Goal: Task Accomplishment & Management: Complete application form

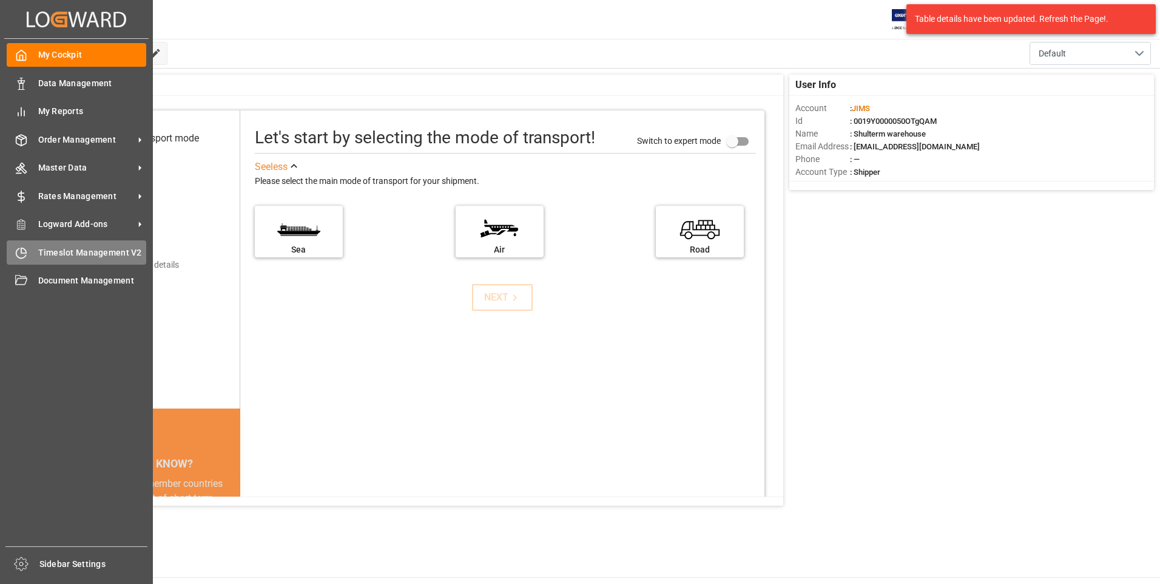
click at [41, 249] on span "Timeslot Management V2" at bounding box center [92, 252] width 109 height 13
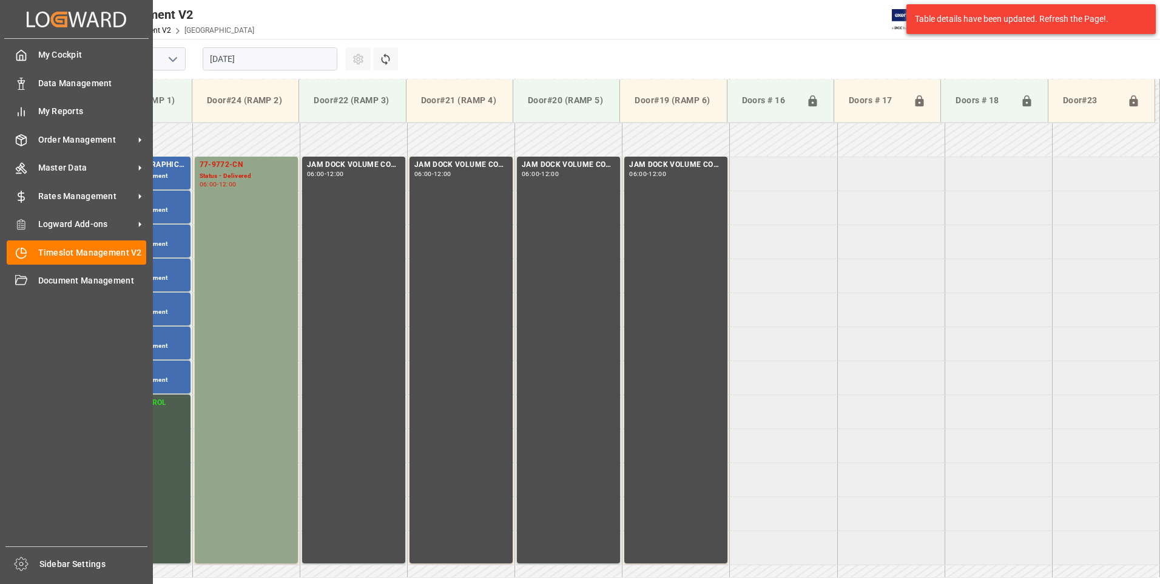
scroll to position [401, 0]
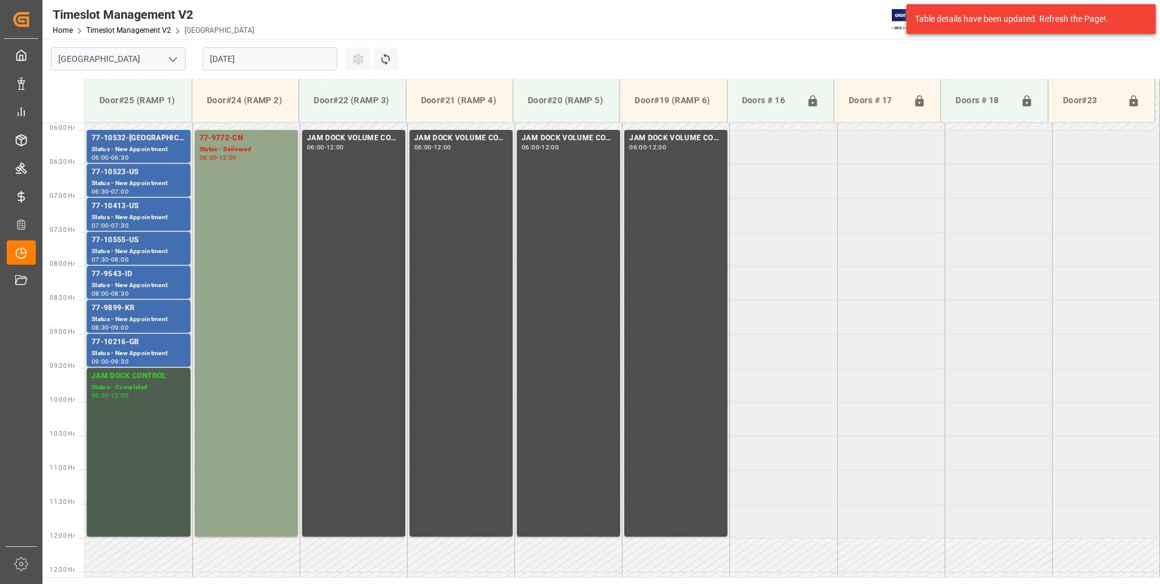
click at [297, 62] on input "[DATE]" at bounding box center [270, 58] width 135 height 23
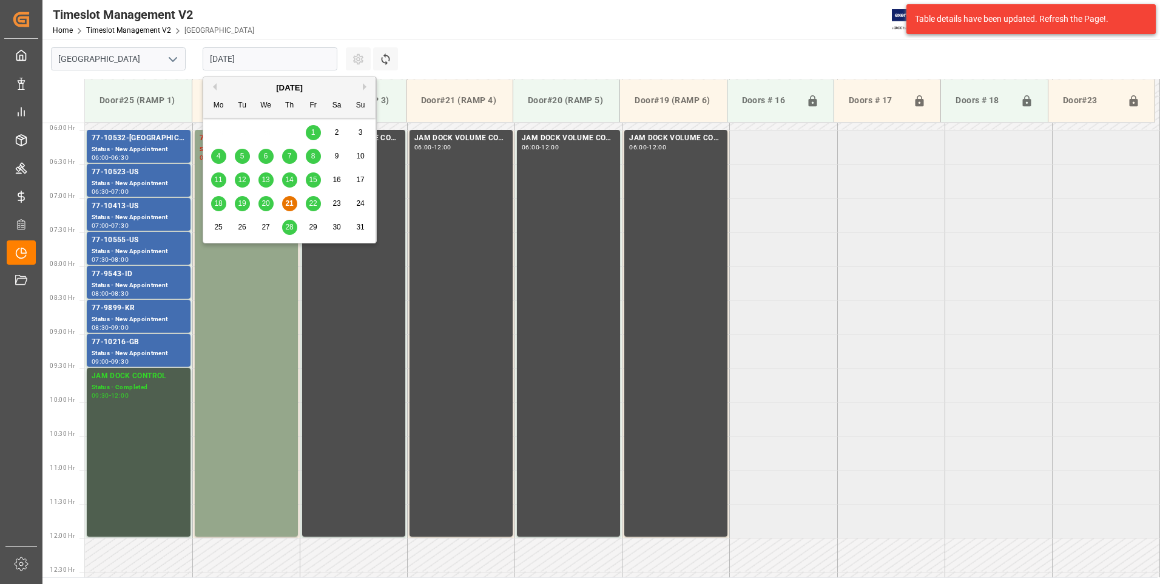
click at [317, 203] on div "22" at bounding box center [313, 204] width 15 height 15
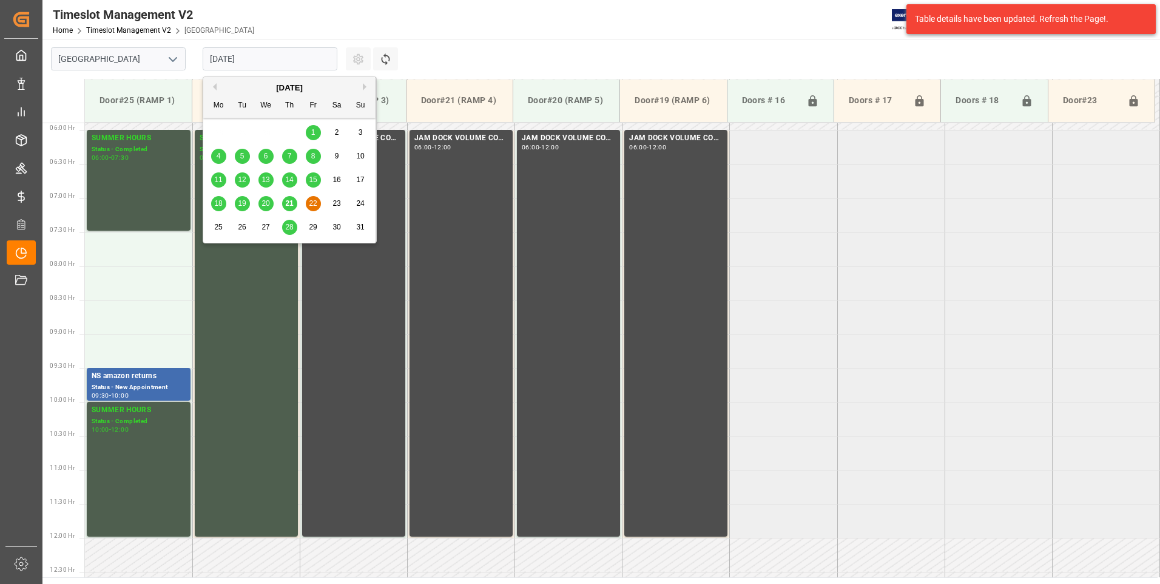
click at [295, 61] on input "[DATE]" at bounding box center [270, 58] width 135 height 23
click at [215, 227] on span "25" at bounding box center [218, 227] width 8 height 8
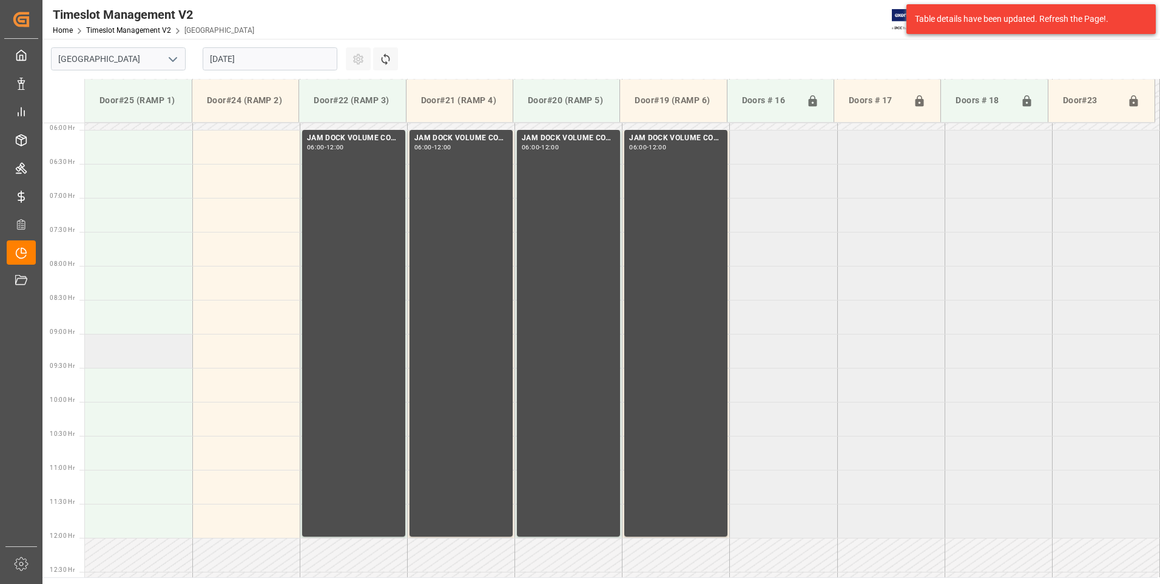
click at [160, 362] on td at bounding box center [138, 351] width 107 height 34
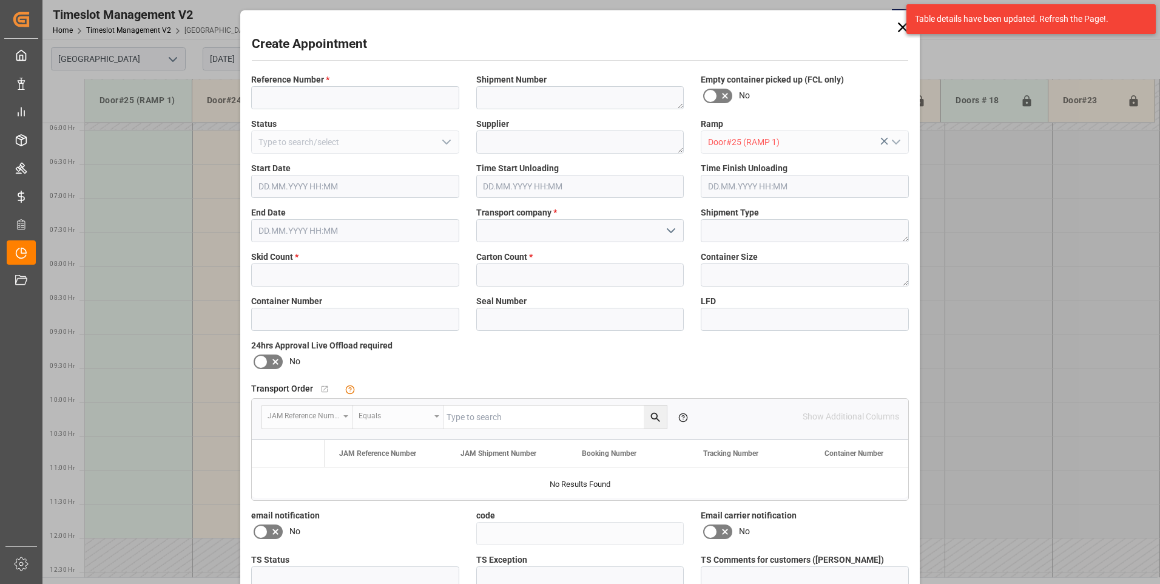
type input "[DATE] 09:00"
type input "[DATE] 09:30"
click at [895, 24] on icon at bounding box center [903, 27] width 17 height 17
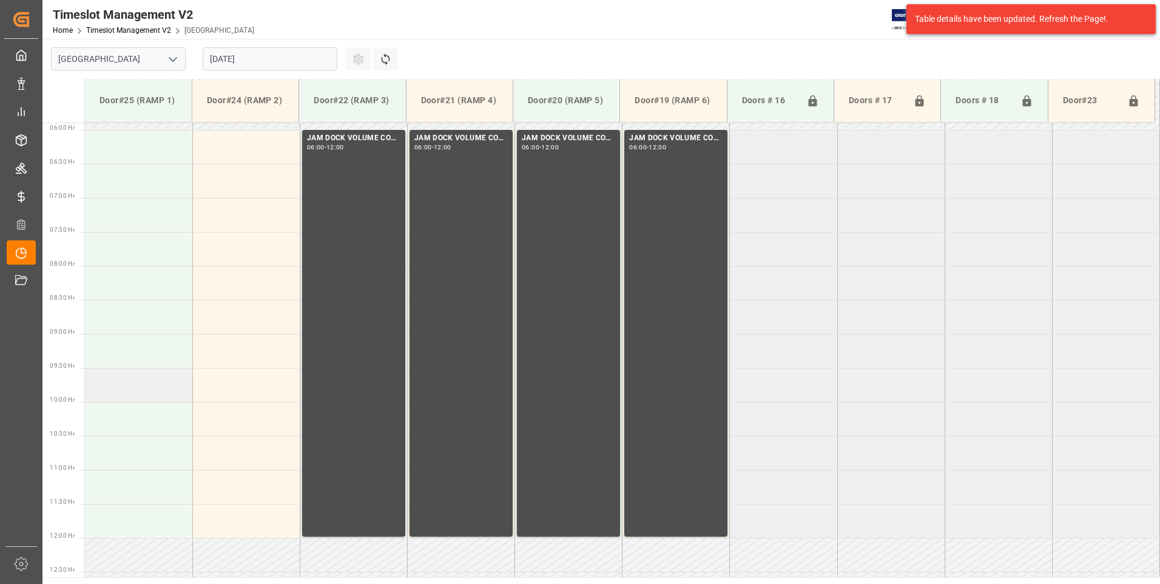
click at [149, 392] on td at bounding box center [138, 385] width 107 height 34
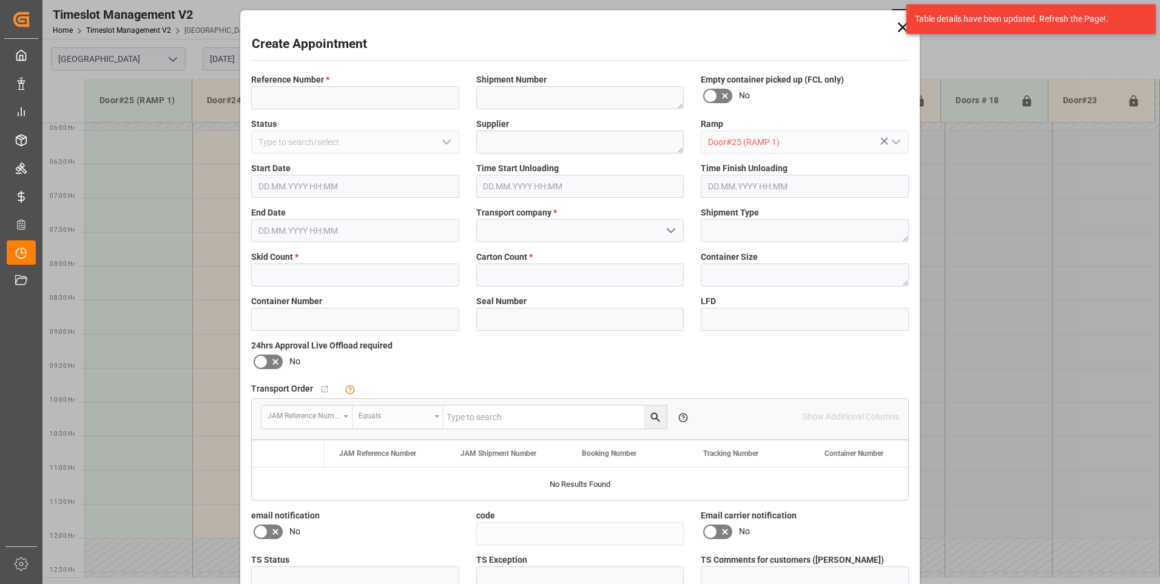
type input "[DATE] 09:30"
type input "[DATE] 10:00"
click at [340, 103] on input at bounding box center [355, 97] width 208 height 23
type input "77-9941-cn"
click at [527, 230] on input at bounding box center [580, 230] width 208 height 23
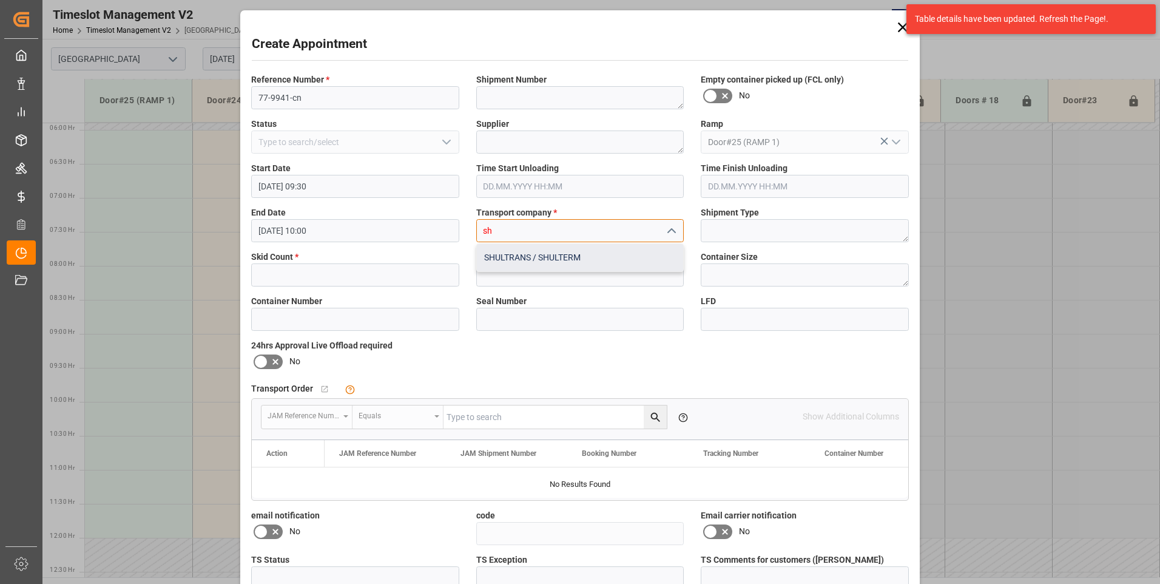
click at [518, 250] on div "SHULTRANS / SHULTERM" at bounding box center [580, 257] width 207 height 27
type input "SHULTRANS / SHULTERM"
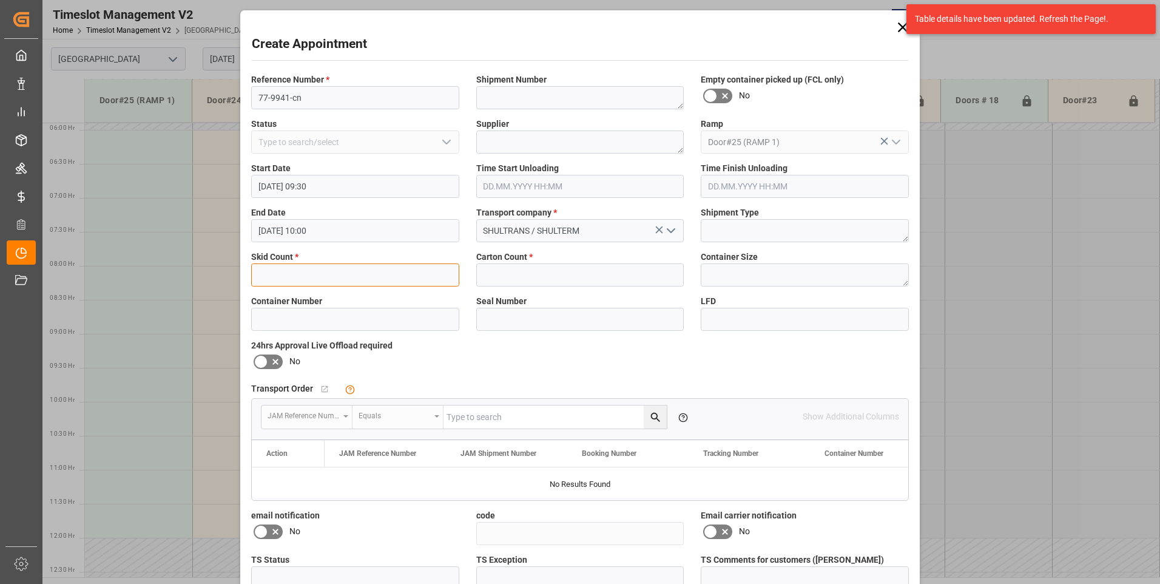
click at [282, 271] on input "text" at bounding box center [355, 274] width 208 height 23
type input "10"
click at [512, 267] on input "text" at bounding box center [580, 274] width 208 height 23
type input "228"
click at [725, 532] on icon at bounding box center [725, 531] width 15 height 15
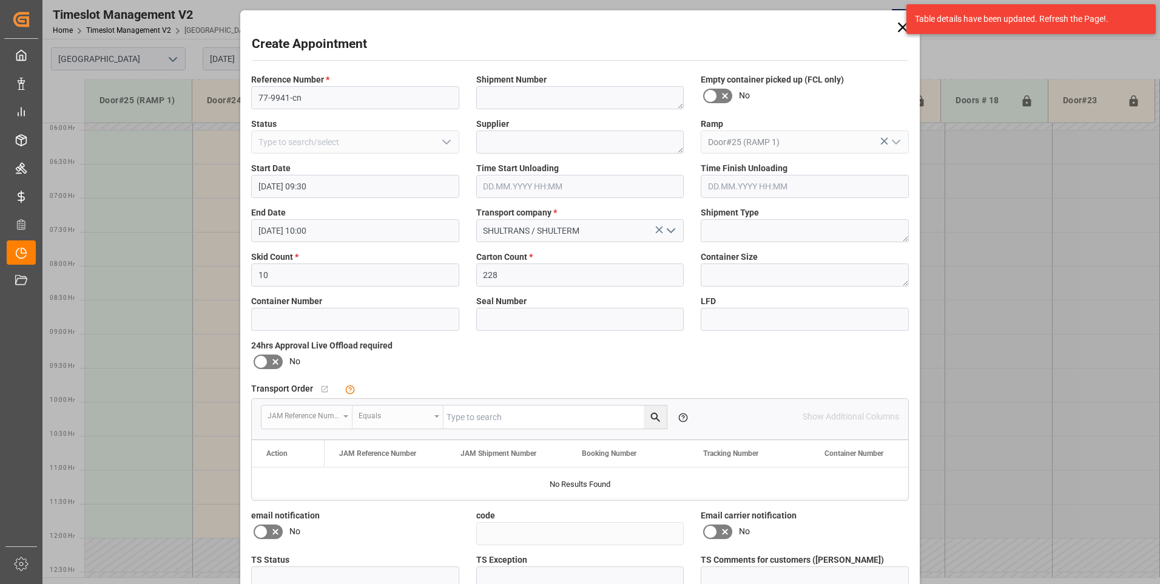
click at [0, 0] on input "checkbox" at bounding box center [0, 0] width 0 height 0
click at [274, 532] on icon at bounding box center [275, 532] width 6 height 6
click at [0, 0] on input "checkbox" at bounding box center [0, 0] width 0 height 0
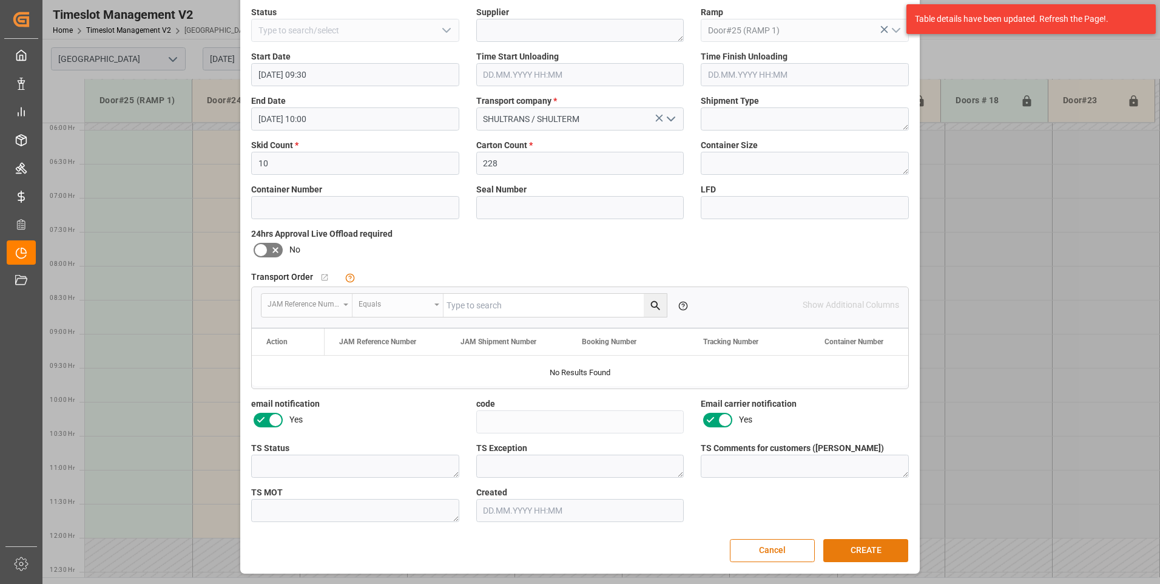
click at [865, 551] on button "CREATE" at bounding box center [866, 550] width 85 height 23
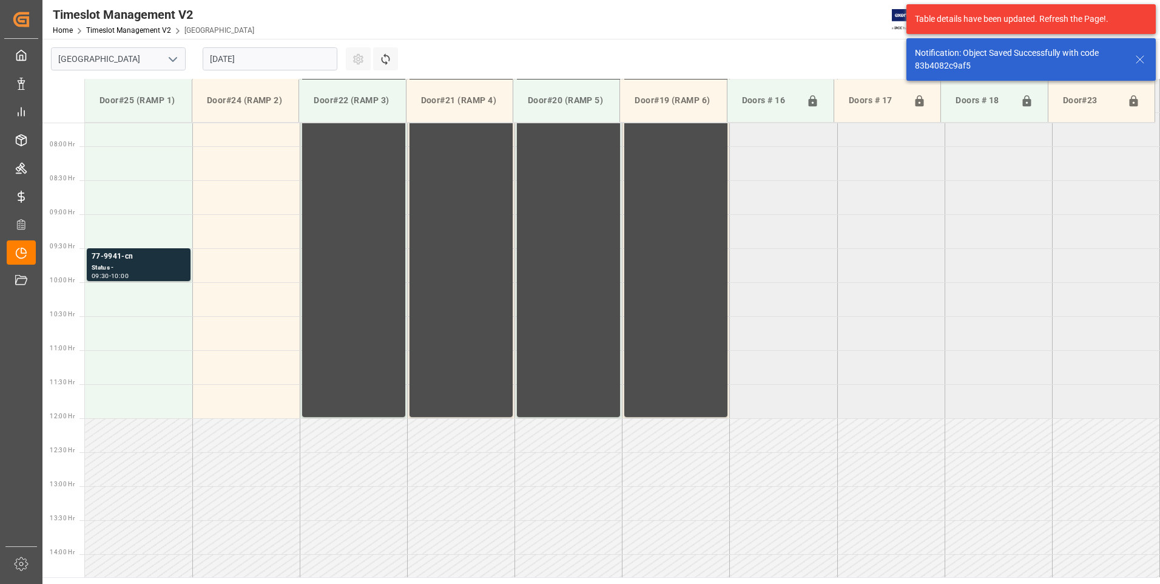
scroll to position [536, 0]
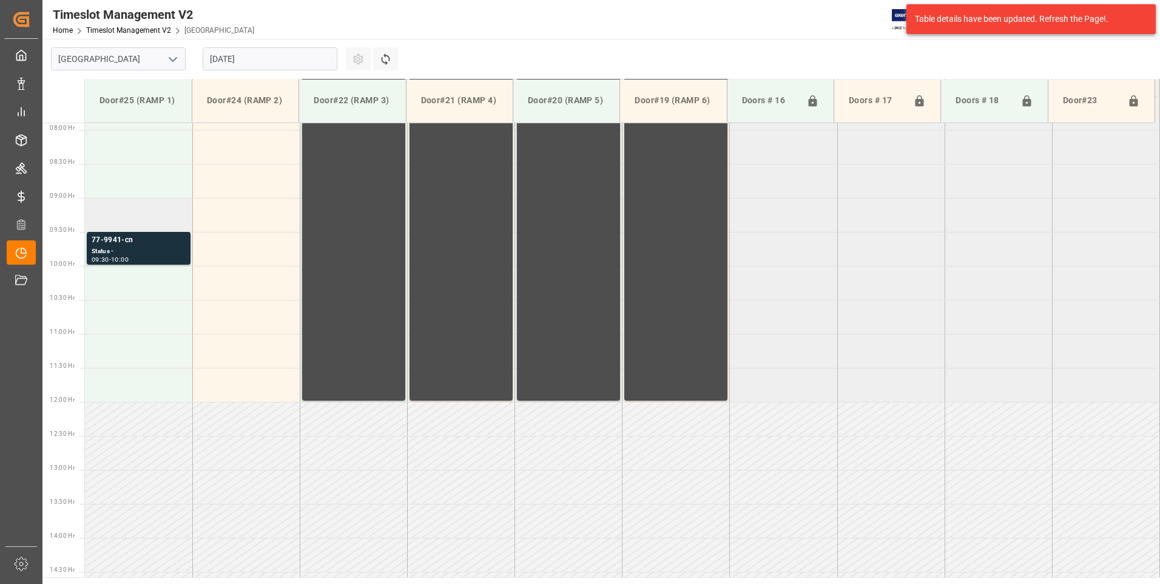
click at [126, 218] on td at bounding box center [138, 215] width 107 height 34
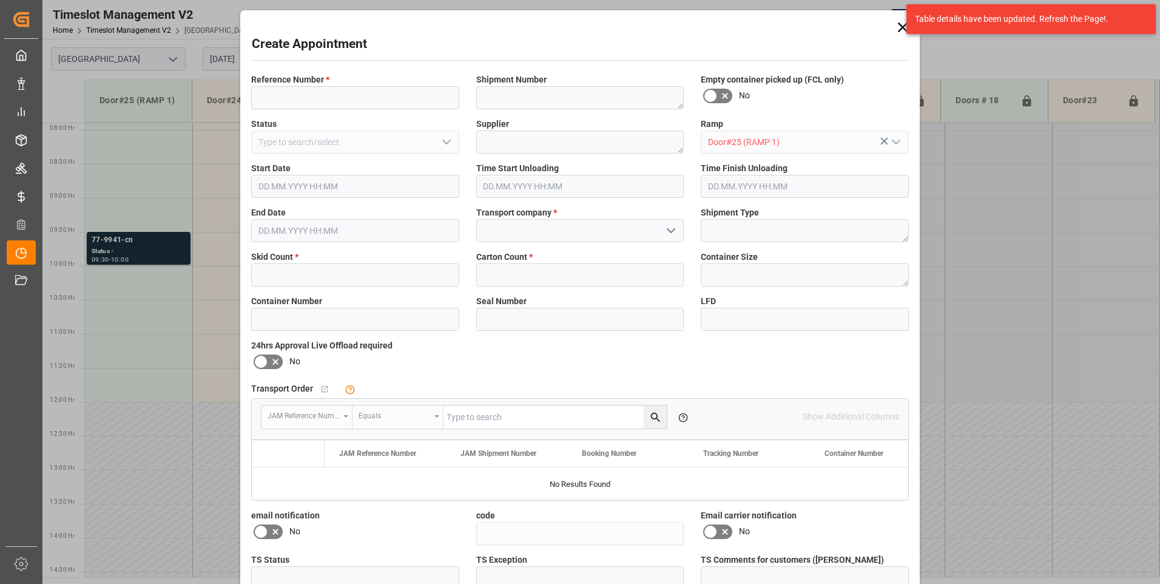
type input "[DATE] 09:00"
type input "[DATE] 09:30"
click at [290, 105] on input at bounding box center [355, 97] width 208 height 23
type input "77-9765-cn"
click at [505, 226] on input at bounding box center [580, 230] width 208 height 23
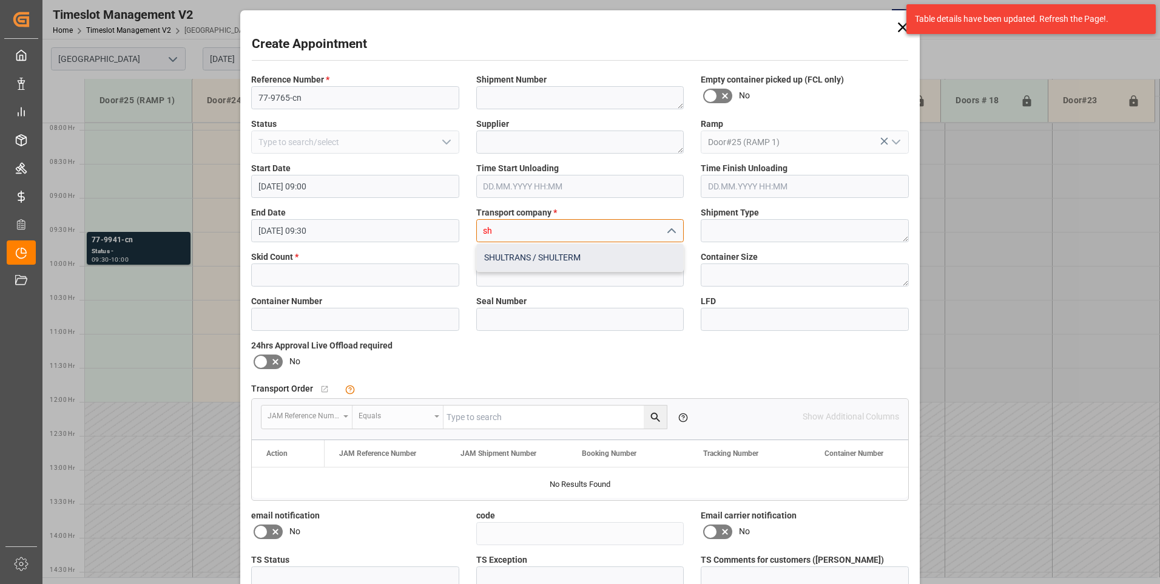
click at [492, 247] on div "SHULTRANS / SHULTERM" at bounding box center [580, 257] width 207 height 27
type input "SHULTRANS / SHULTERM"
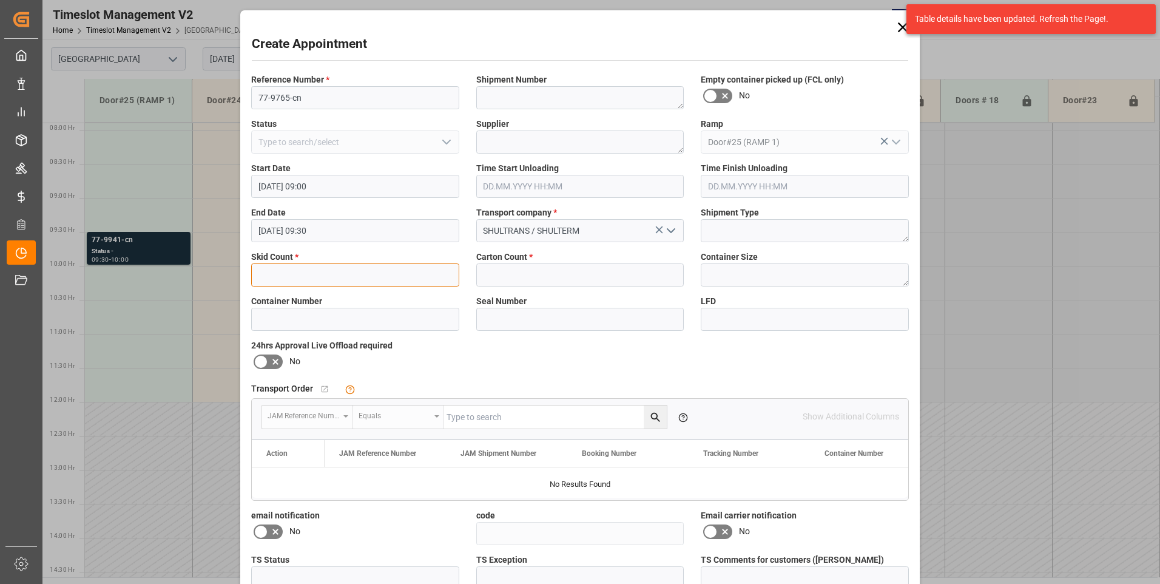
click at [314, 278] on input "text" at bounding box center [355, 274] width 208 height 23
type input "6"
click at [508, 266] on input "text" at bounding box center [580, 274] width 208 height 23
type input "6"
drag, startPoint x: 274, startPoint y: 532, endPoint x: 494, endPoint y: 555, distance: 221.4
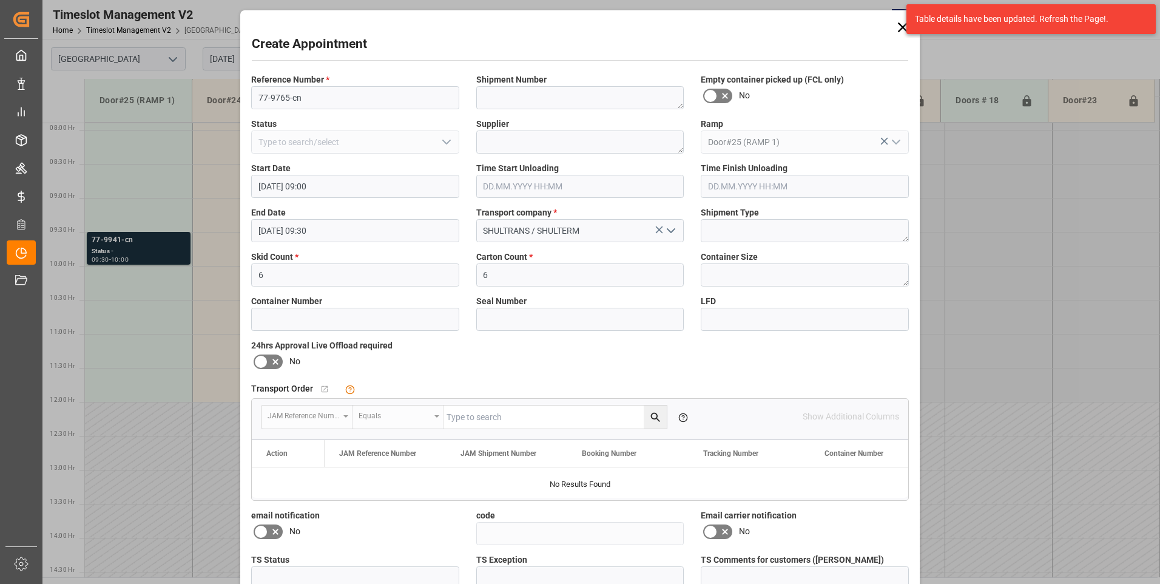
click at [274, 532] on icon at bounding box center [275, 532] width 6 height 6
click at [0, 0] on input "checkbox" at bounding box center [0, 0] width 0 height 0
click at [729, 535] on icon at bounding box center [725, 531] width 15 height 15
click at [0, 0] on input "checkbox" at bounding box center [0, 0] width 0 height 0
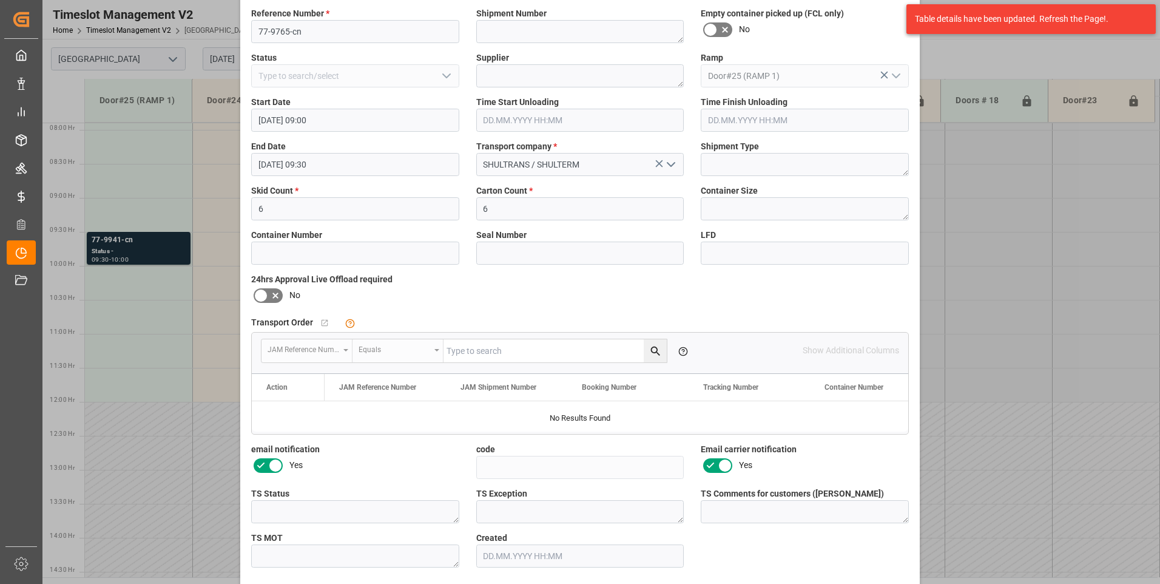
scroll to position [112, 0]
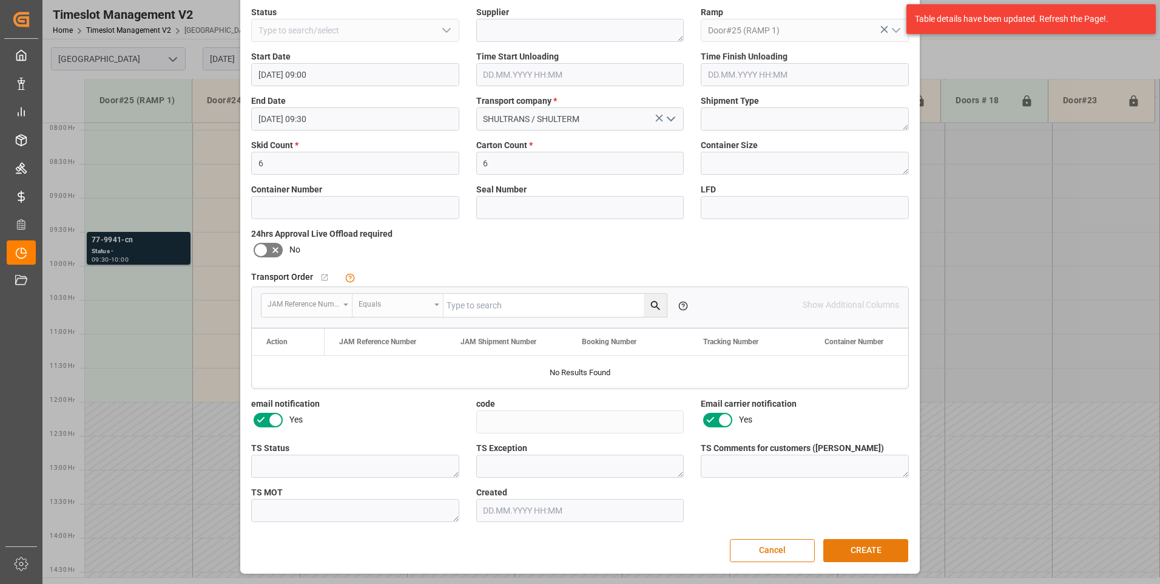
click at [869, 552] on button "CREATE" at bounding box center [866, 550] width 85 height 23
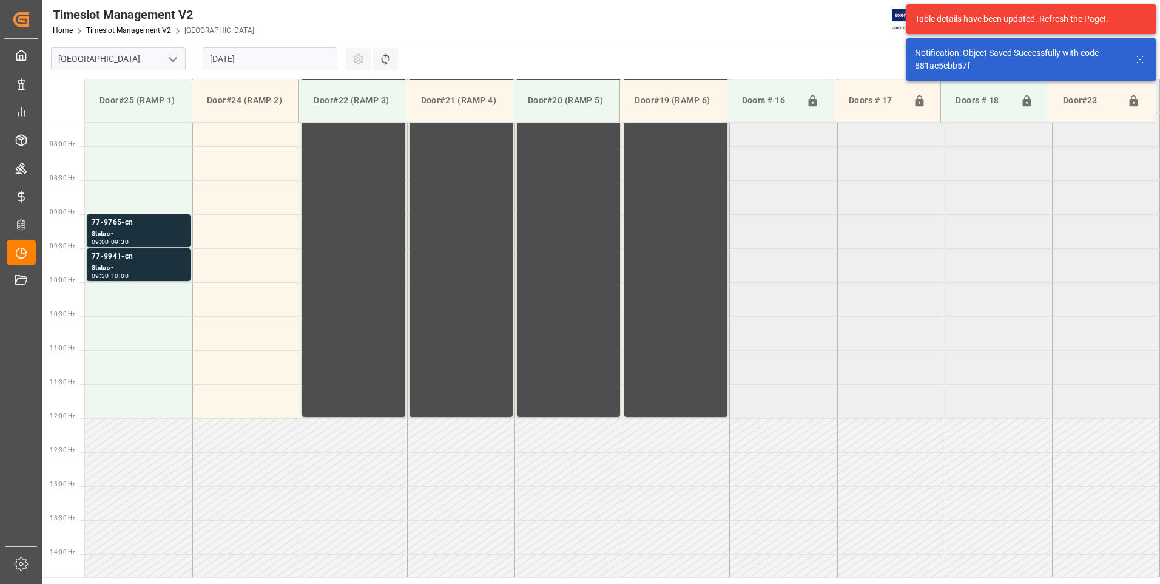
scroll to position [536, 0]
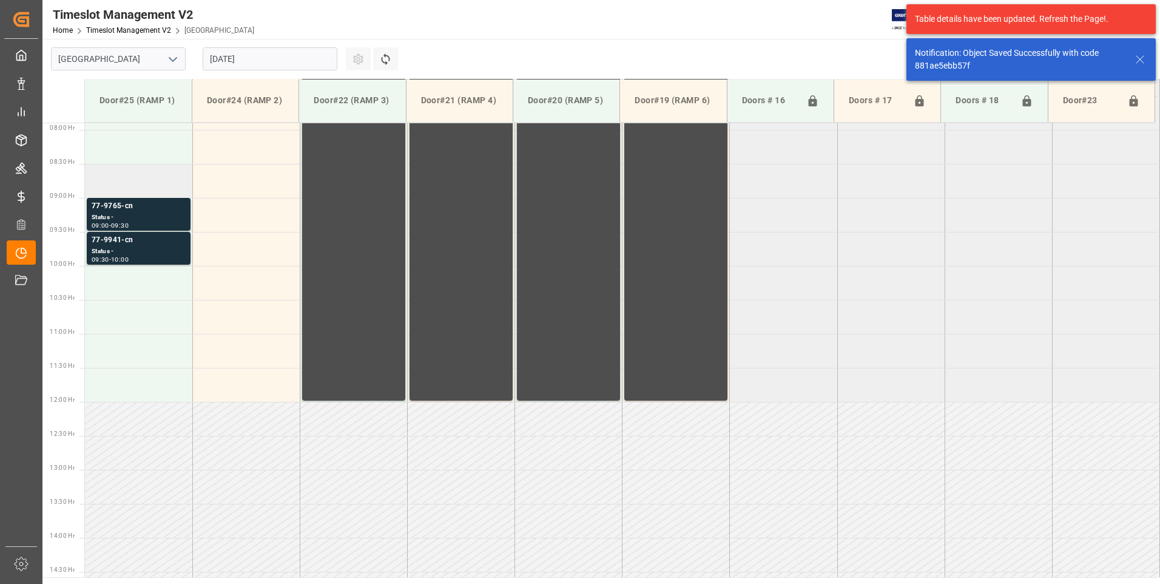
click at [117, 184] on td at bounding box center [138, 181] width 107 height 34
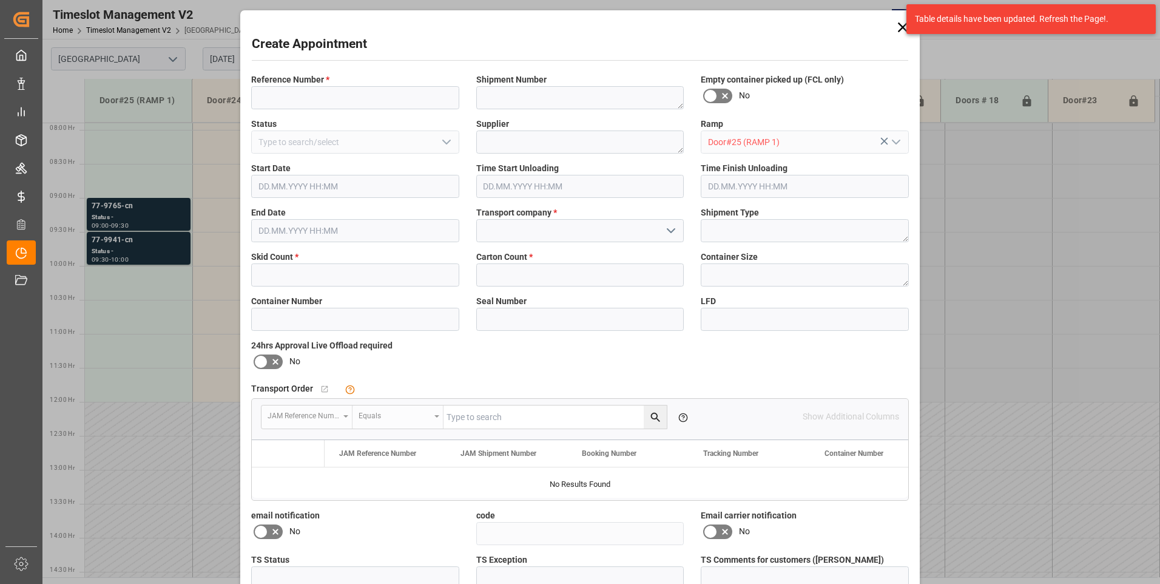
type input "[DATE] 08:30"
type input "[DATE] 09:00"
click at [275, 97] on input at bounding box center [355, 97] width 208 height 23
type input "77-9586-cn"
click at [518, 226] on input at bounding box center [580, 230] width 208 height 23
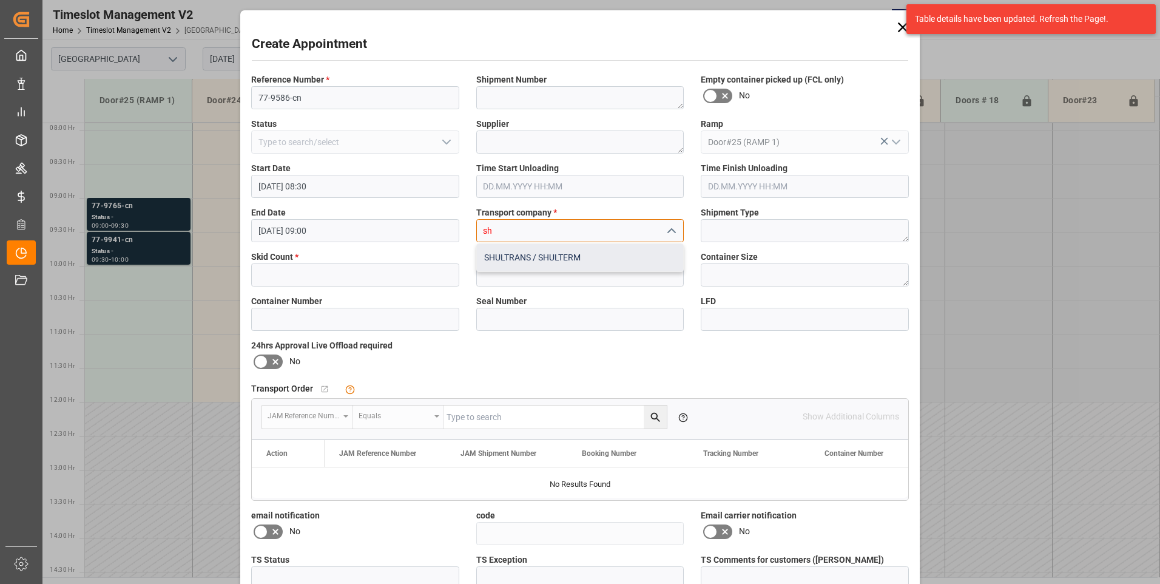
click at [498, 255] on div "SHULTRANS / SHULTERM" at bounding box center [580, 257] width 207 height 27
type input "SHULTRANS / SHULTERM"
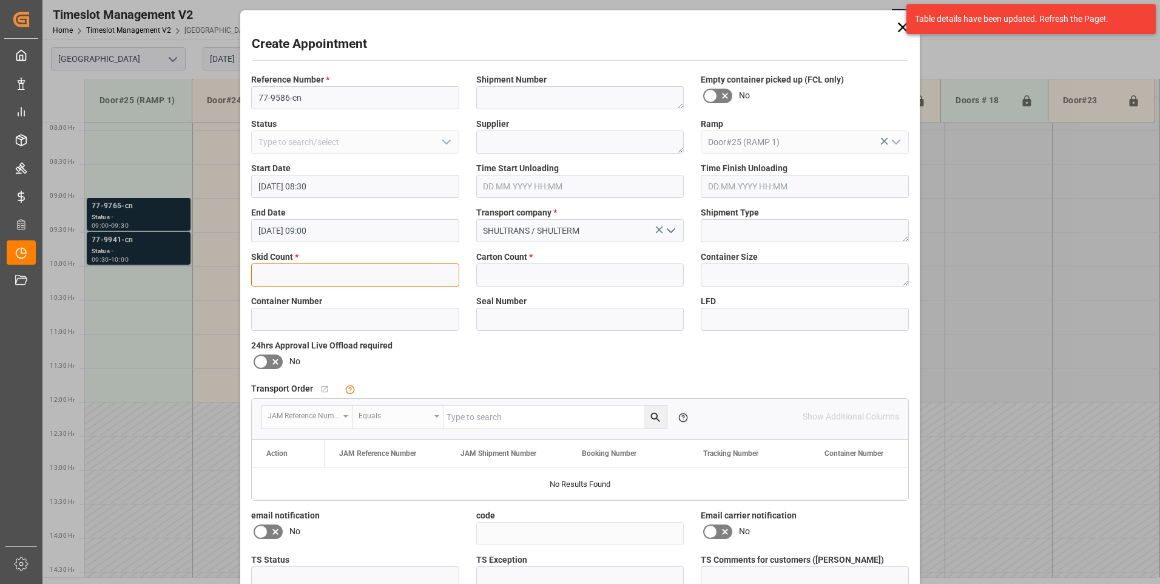
click at [322, 279] on input "text" at bounding box center [355, 274] width 208 height 23
type input "4"
click at [498, 281] on input "text" at bounding box center [580, 274] width 208 height 23
type input "188"
drag, startPoint x: 723, startPoint y: 528, endPoint x: 596, endPoint y: 529, distance: 126.8
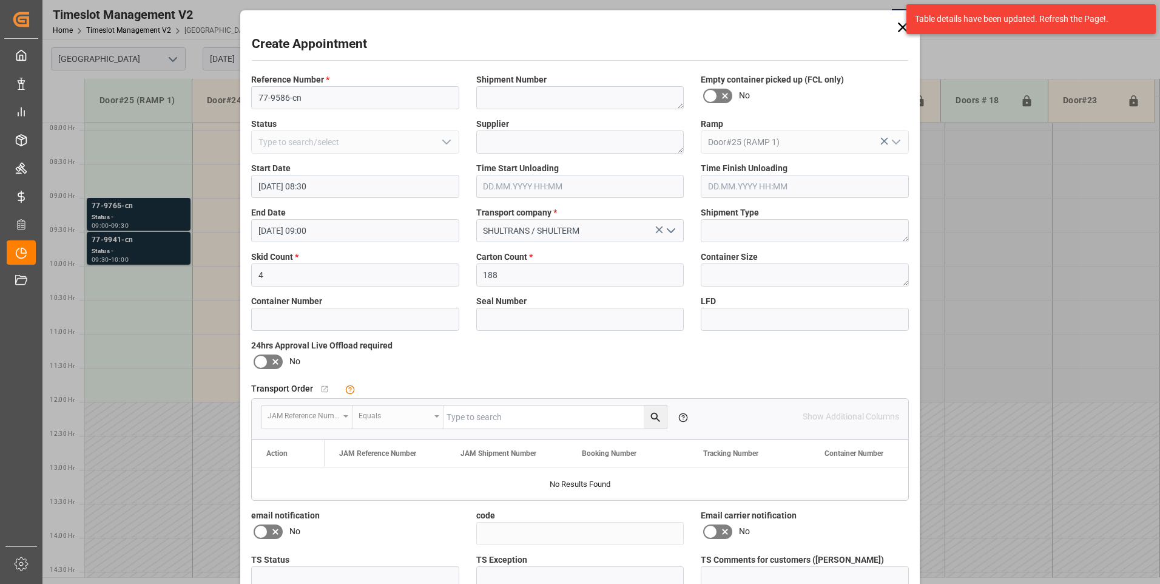
click at [722, 528] on icon at bounding box center [725, 531] width 15 height 15
click at [0, 0] on input "checkbox" at bounding box center [0, 0] width 0 height 0
click at [276, 529] on icon at bounding box center [275, 531] width 15 height 15
click at [0, 0] on input "checkbox" at bounding box center [0, 0] width 0 height 0
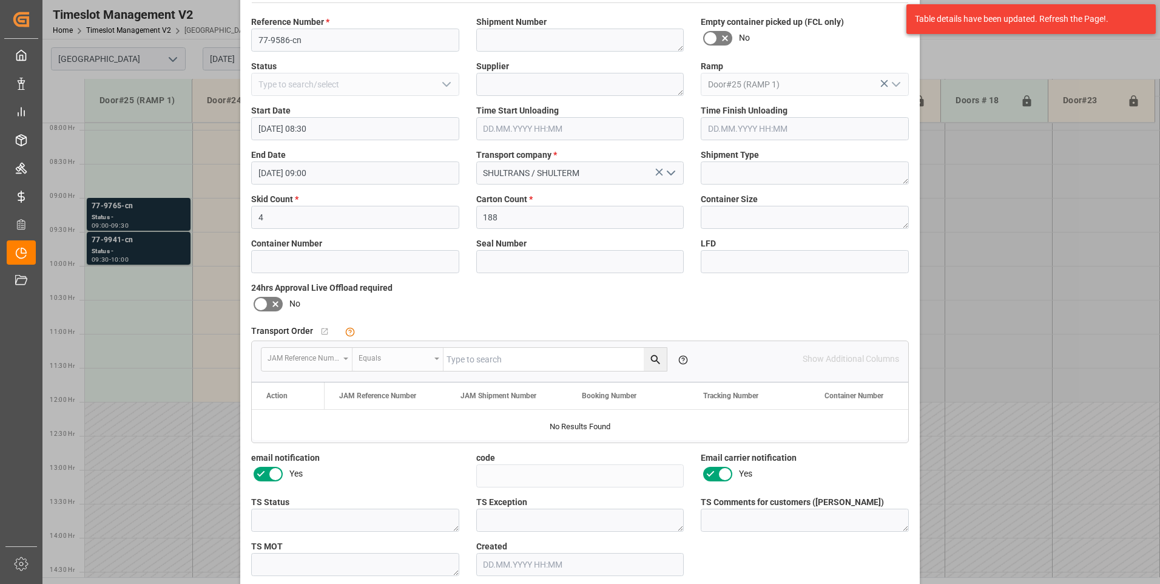
scroll to position [112, 0]
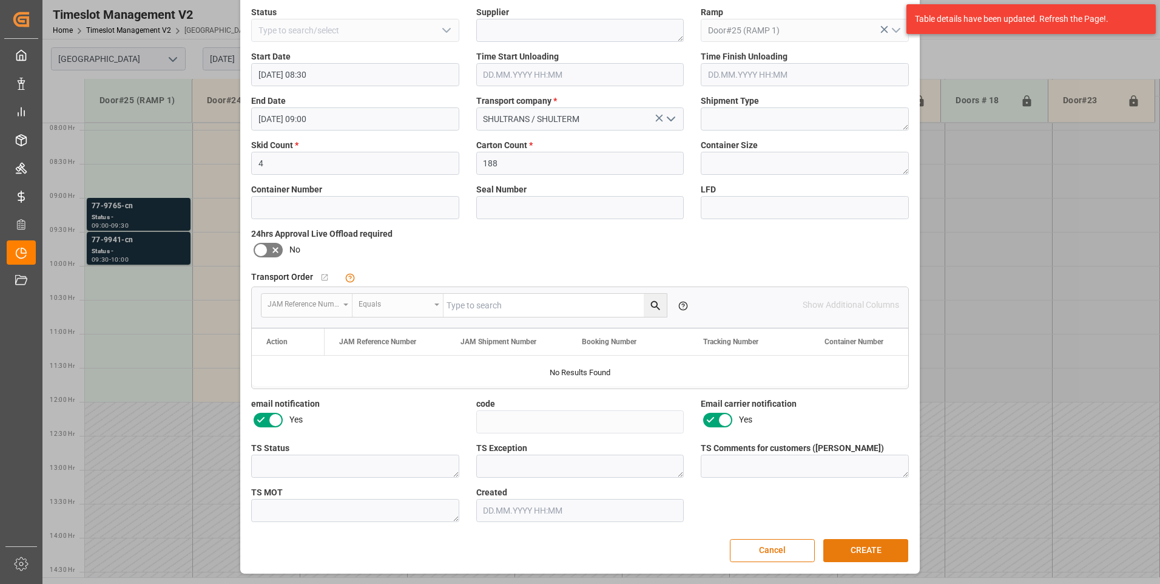
click at [847, 552] on button "CREATE" at bounding box center [866, 550] width 85 height 23
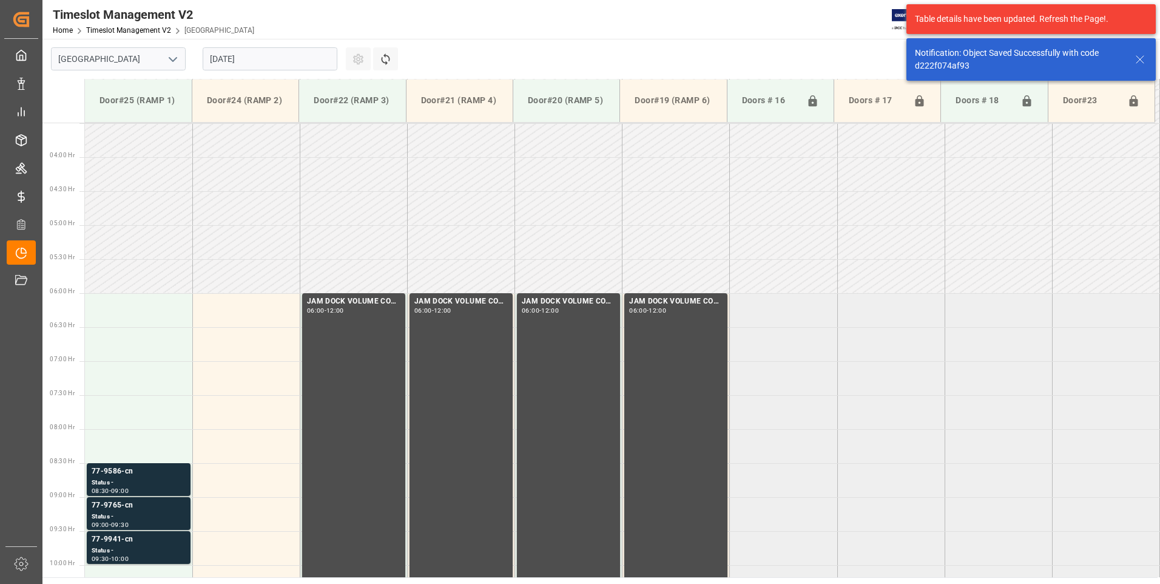
scroll to position [468, 0]
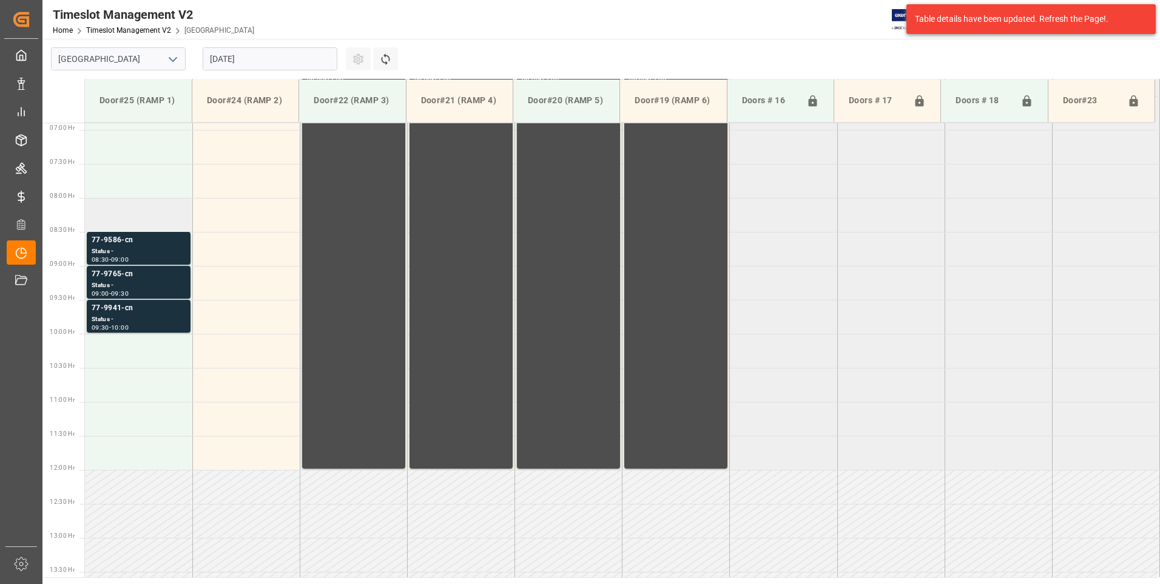
click at [112, 211] on td at bounding box center [138, 215] width 107 height 34
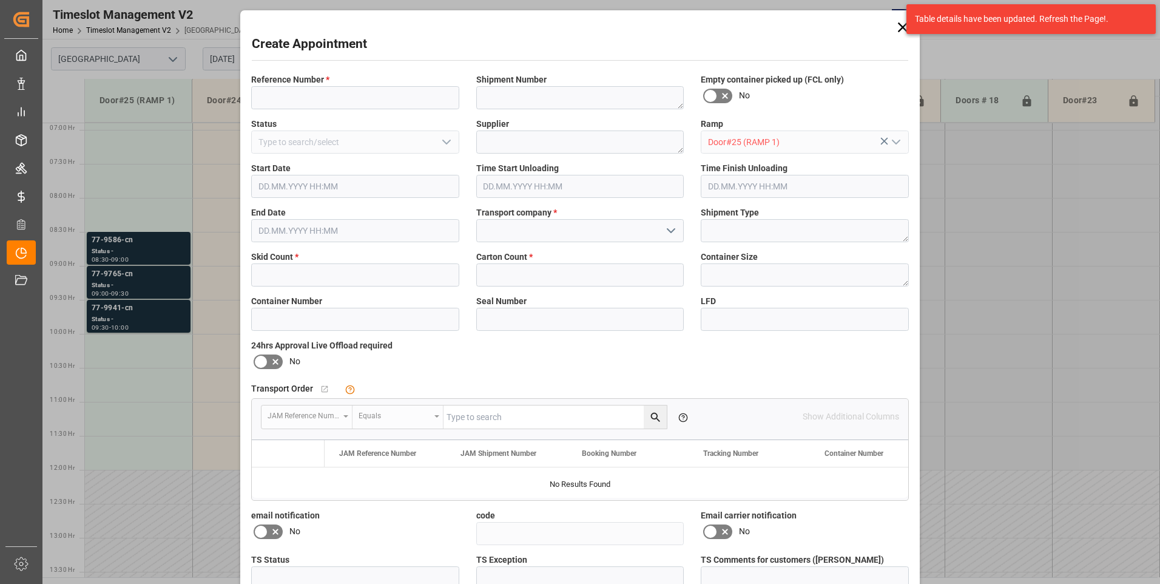
type input "[DATE] 08:00"
type input "[DATE] 08:30"
click at [292, 89] on input at bounding box center [355, 97] width 208 height 23
type input "77-9940-cn"
click at [490, 226] on input at bounding box center [580, 230] width 208 height 23
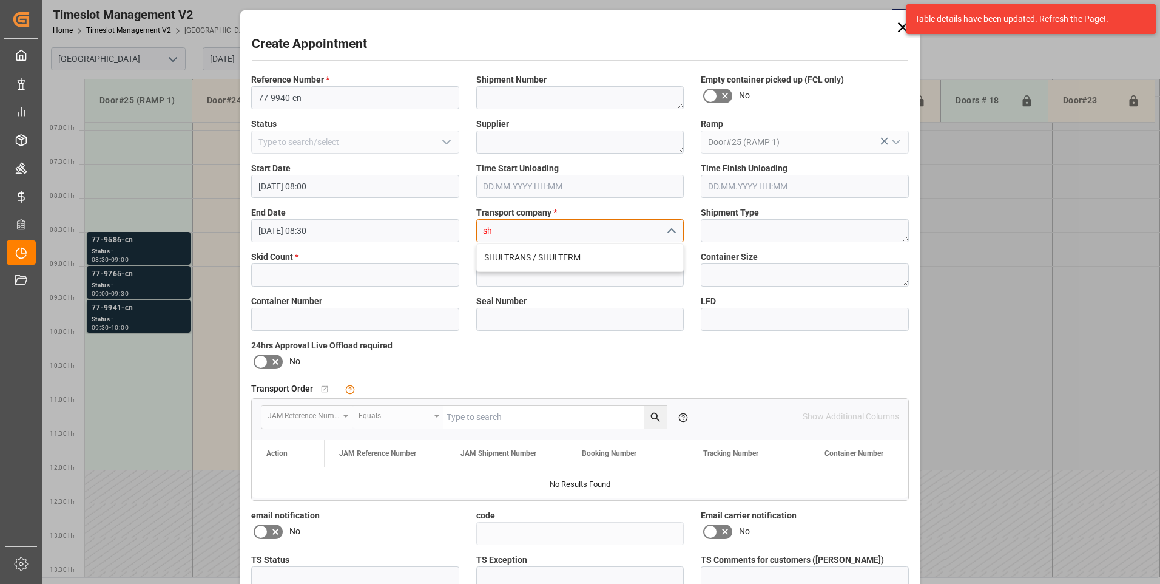
type input "sh"
click at [275, 277] on input "text" at bounding box center [355, 274] width 208 height 23
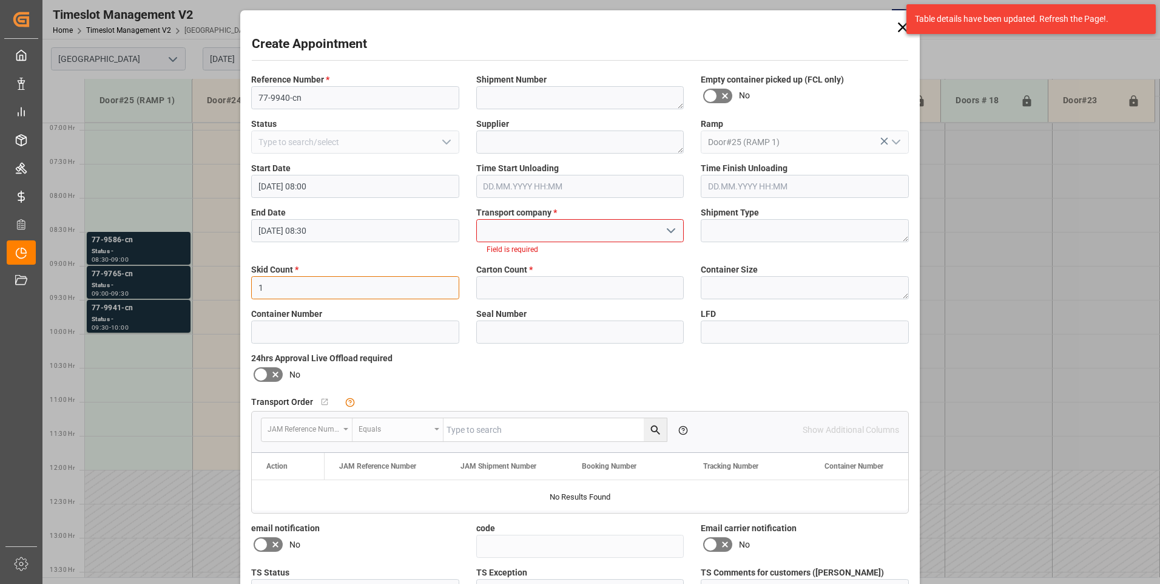
type input "1"
click at [487, 279] on input "text" at bounding box center [580, 287] width 208 height 23
type input "1"
click at [503, 239] on input at bounding box center [580, 230] width 208 height 23
click at [506, 251] on div "SHULTRANS / SHULTERM" at bounding box center [580, 257] width 207 height 27
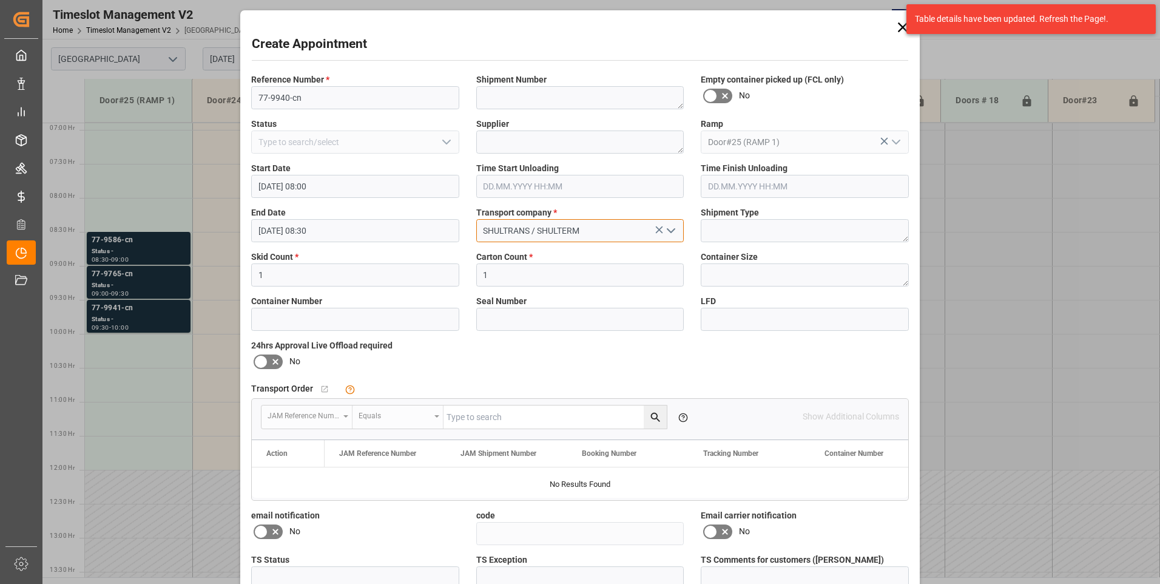
type input "SHULTRANS / SHULTERM"
click at [720, 534] on icon at bounding box center [725, 531] width 15 height 15
click at [0, 0] on input "checkbox" at bounding box center [0, 0] width 0 height 0
drag, startPoint x: 266, startPoint y: 532, endPoint x: 354, endPoint y: 539, distance: 88.2
click at [268, 532] on icon at bounding box center [275, 531] width 15 height 15
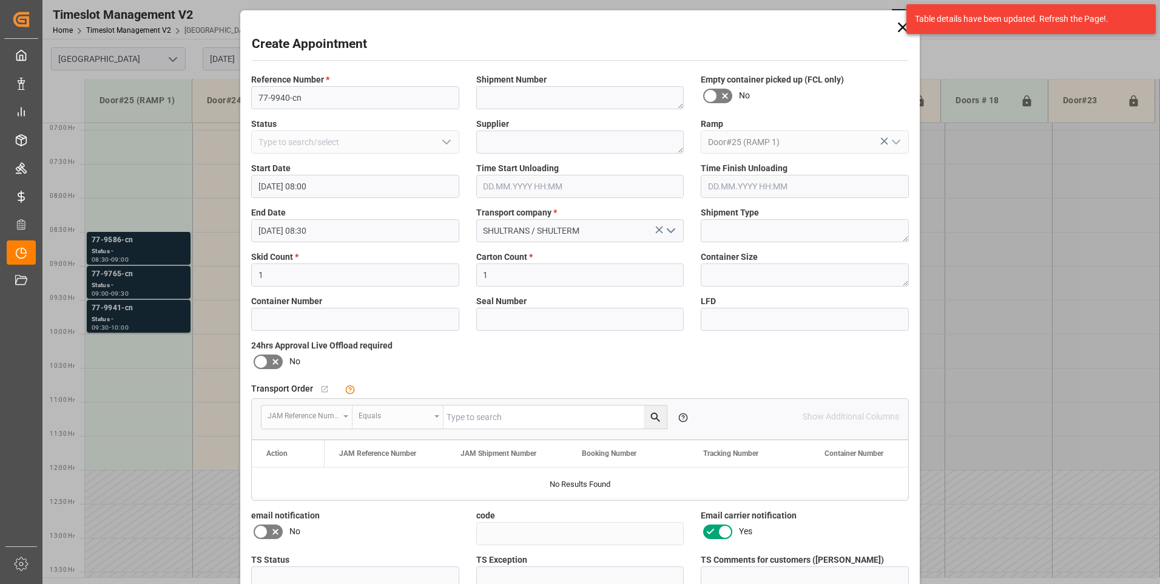
click at [0, 0] on input "checkbox" at bounding box center [0, 0] width 0 height 0
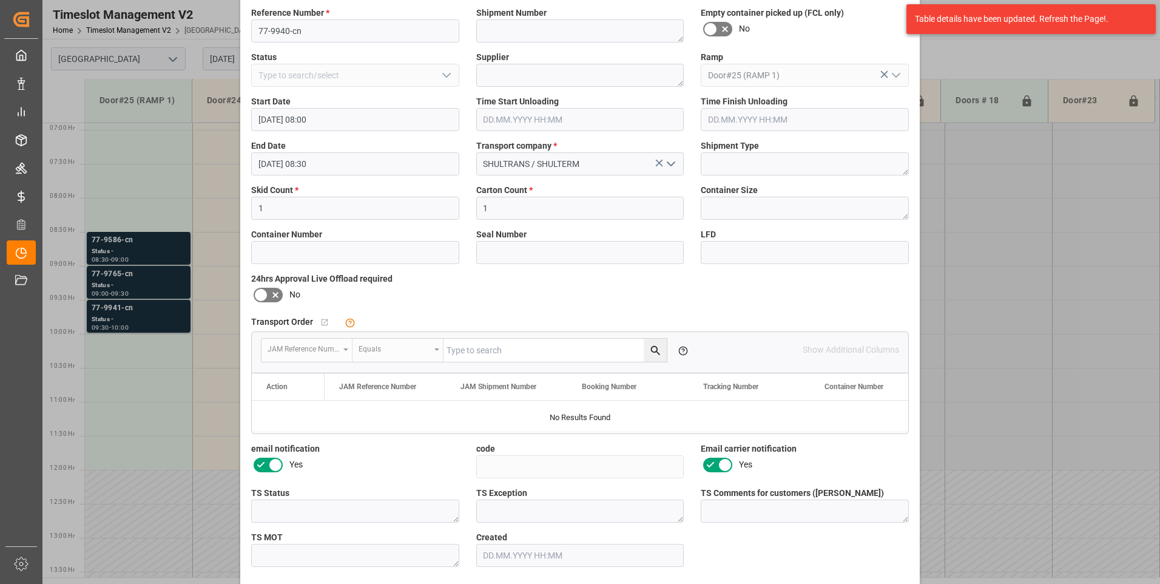
scroll to position [112, 0]
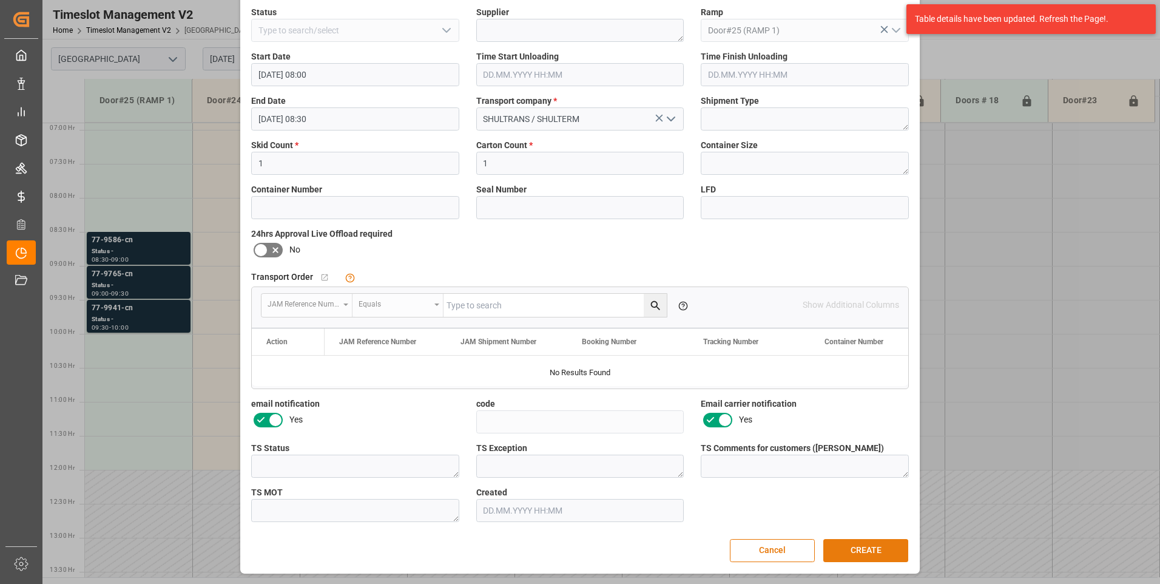
click at [877, 547] on button "CREATE" at bounding box center [866, 550] width 85 height 23
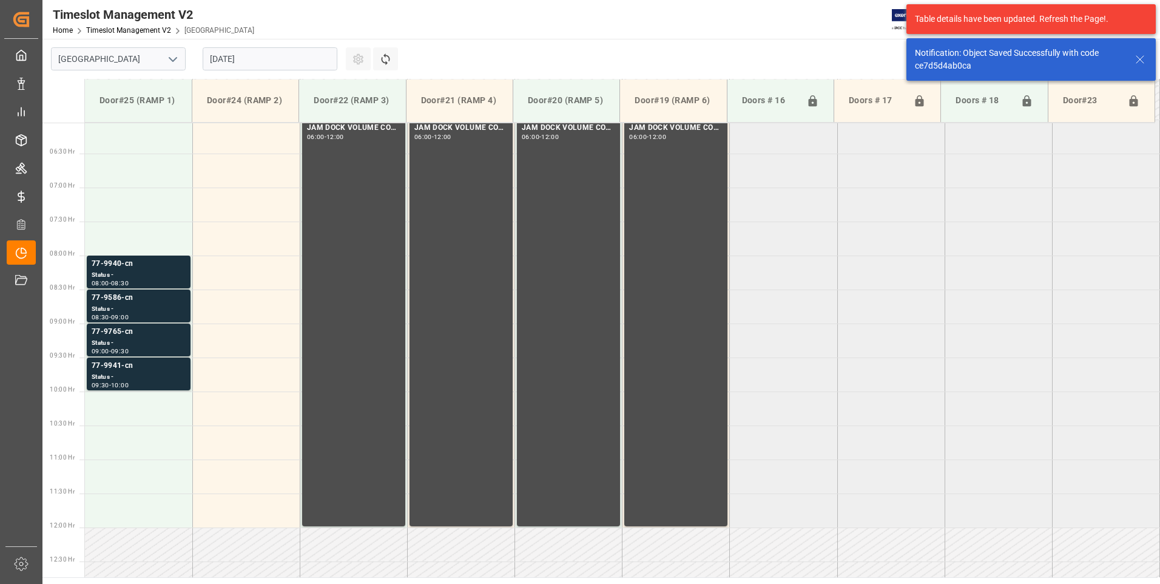
scroll to position [468, 0]
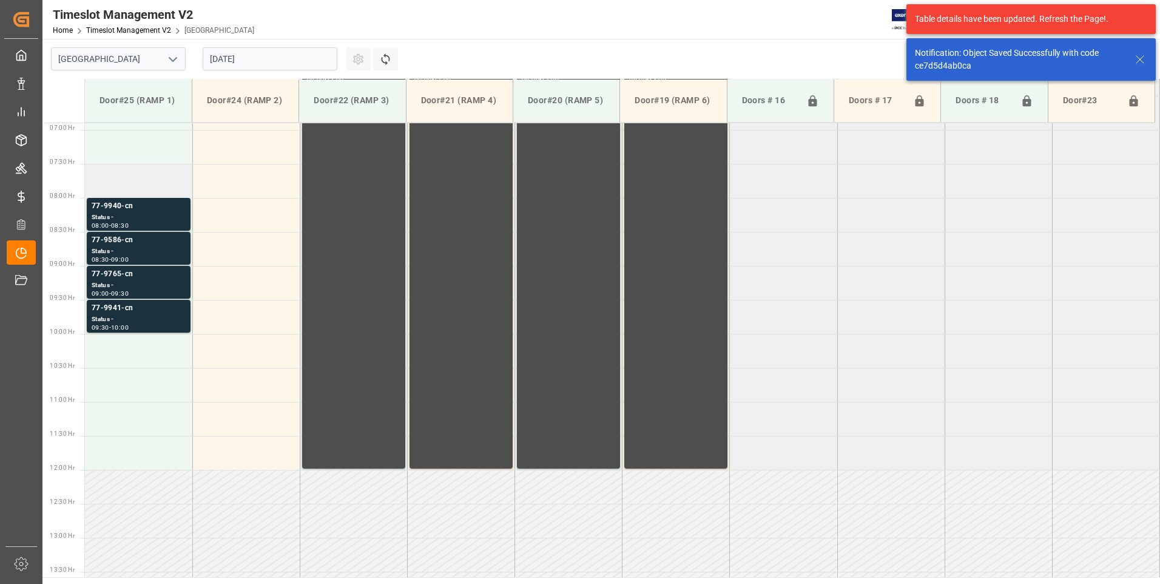
click at [134, 185] on td at bounding box center [138, 181] width 107 height 34
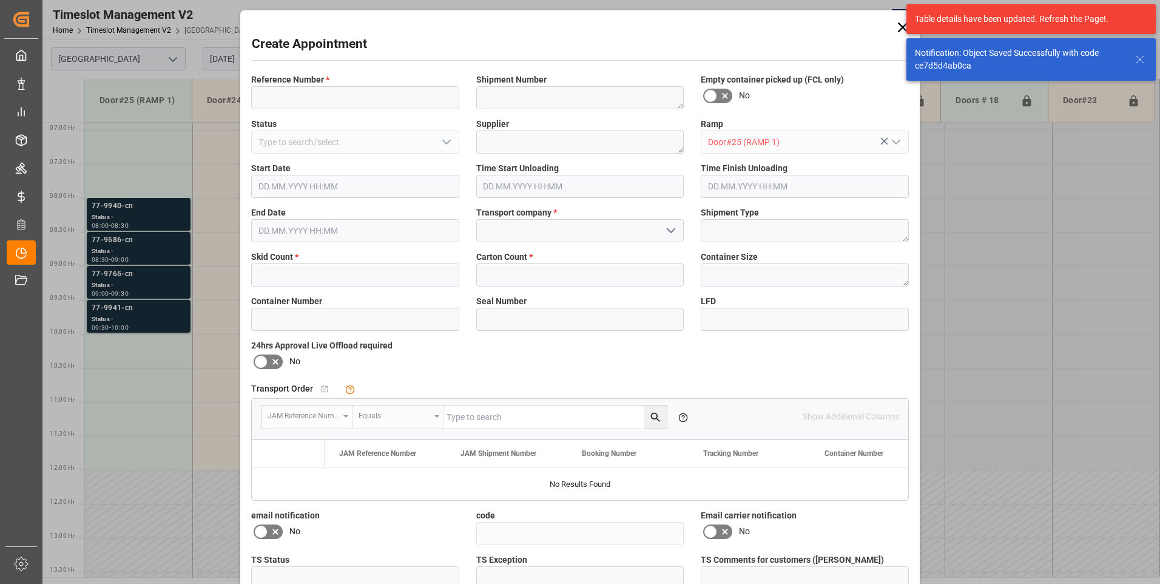
type input "[DATE] 07:30"
type input "[DATE] 08:00"
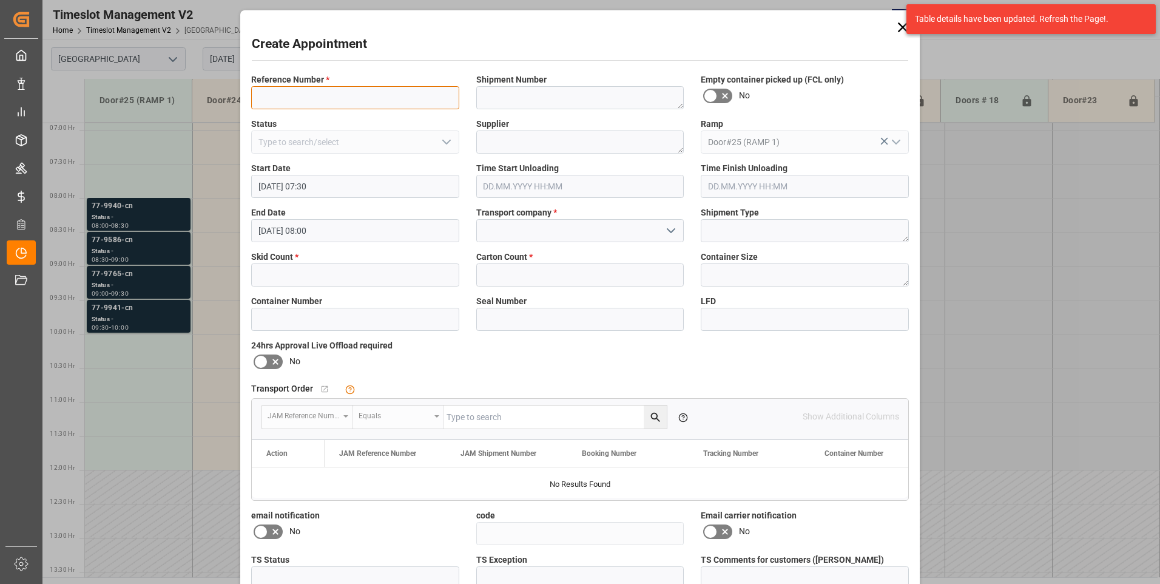
click at [263, 94] on input at bounding box center [355, 97] width 208 height 23
type input "77-9349-cn"
click at [525, 239] on input at bounding box center [580, 230] width 208 height 23
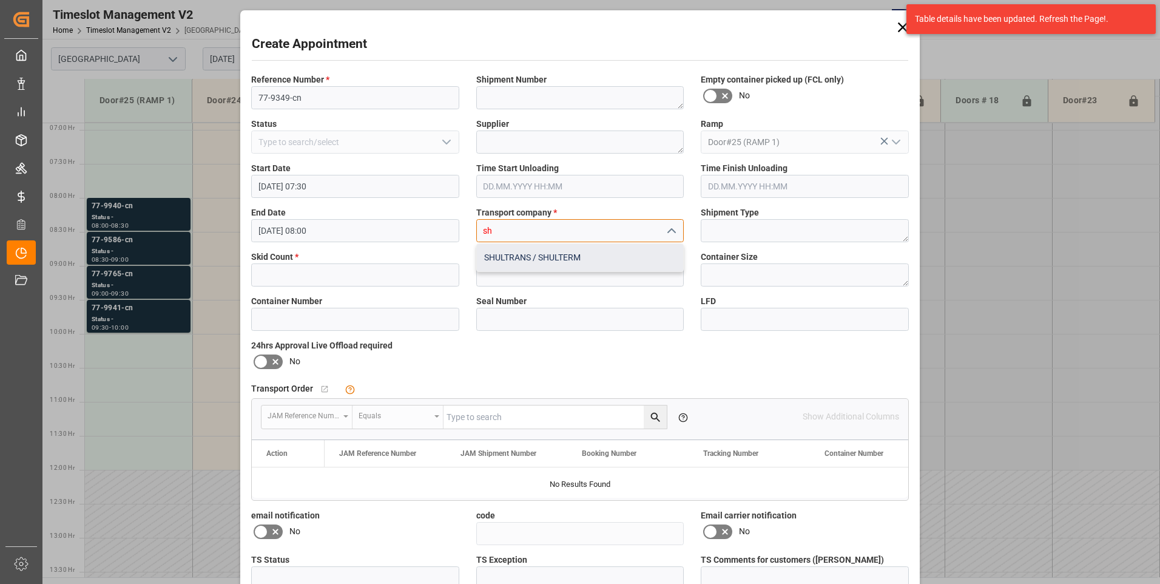
drag, startPoint x: 523, startPoint y: 259, endPoint x: 269, endPoint y: 277, distance: 254.3
click at [520, 260] on div "SHULTRANS / SHULTERM" at bounding box center [580, 257] width 207 height 27
type input "SHULTRANS / SHULTERM"
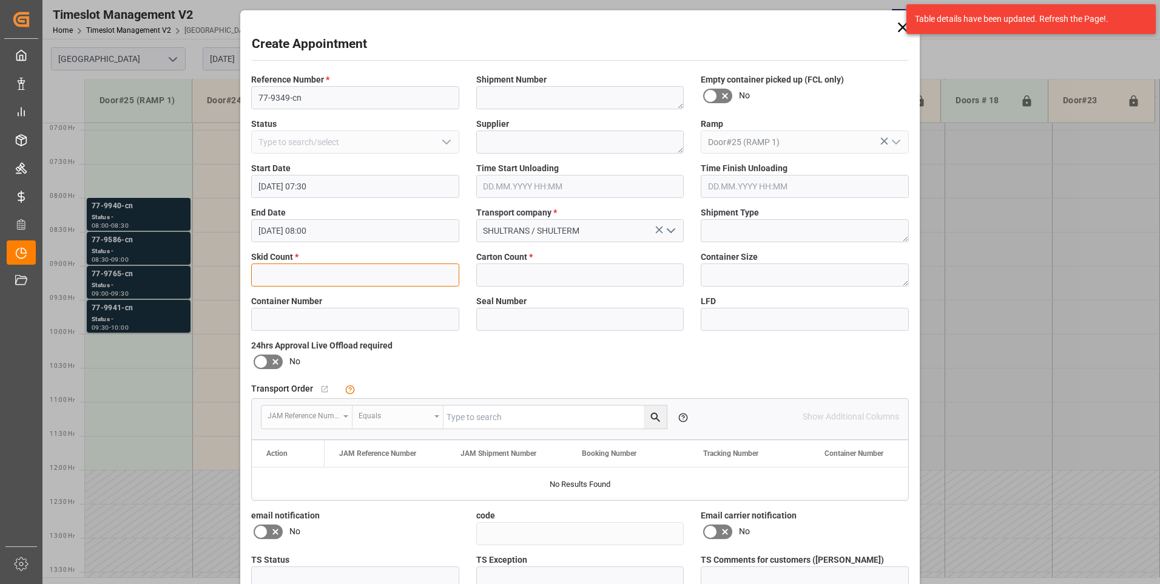
click at [283, 276] on input "text" at bounding box center [355, 274] width 208 height 23
type input "1"
click at [481, 276] on input "text" at bounding box center [580, 274] width 208 height 23
type input "22"
click at [726, 535] on icon at bounding box center [725, 531] width 15 height 15
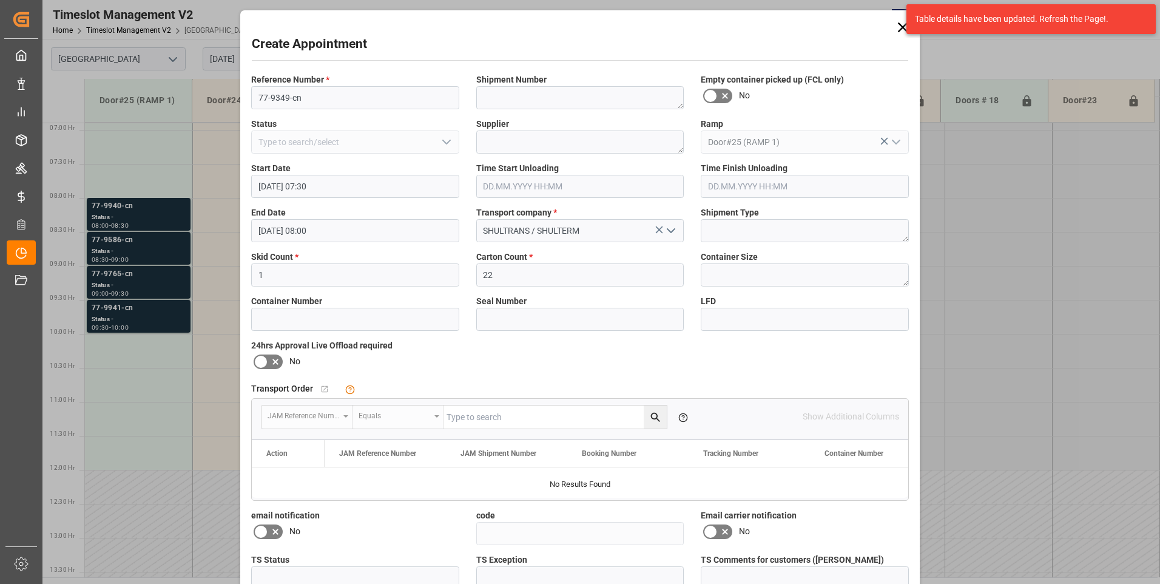
click at [0, 0] on input "checkbox" at bounding box center [0, 0] width 0 height 0
click at [272, 527] on icon at bounding box center [275, 531] width 15 height 15
click at [0, 0] on input "checkbox" at bounding box center [0, 0] width 0 height 0
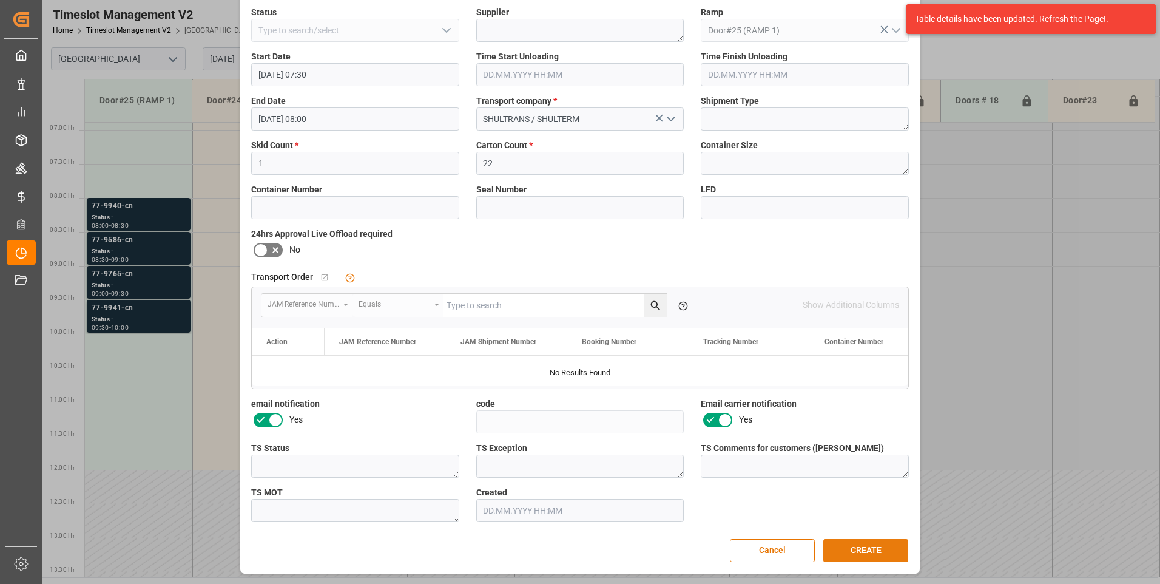
click at [863, 551] on button "CREATE" at bounding box center [866, 550] width 85 height 23
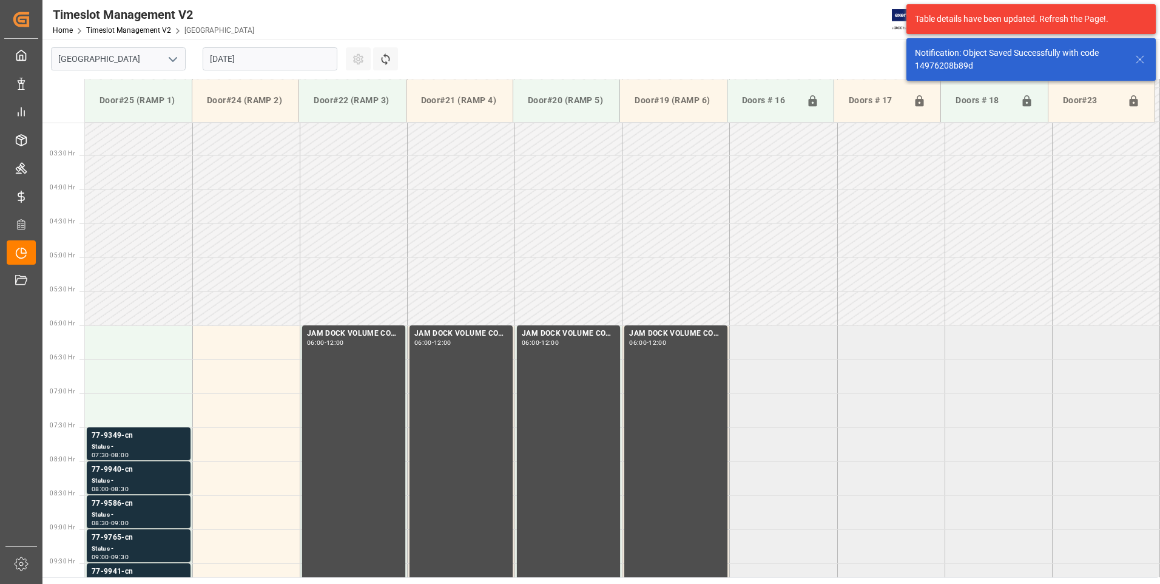
scroll to position [401, 0]
